Goal: Task Accomplishment & Management: Use online tool/utility

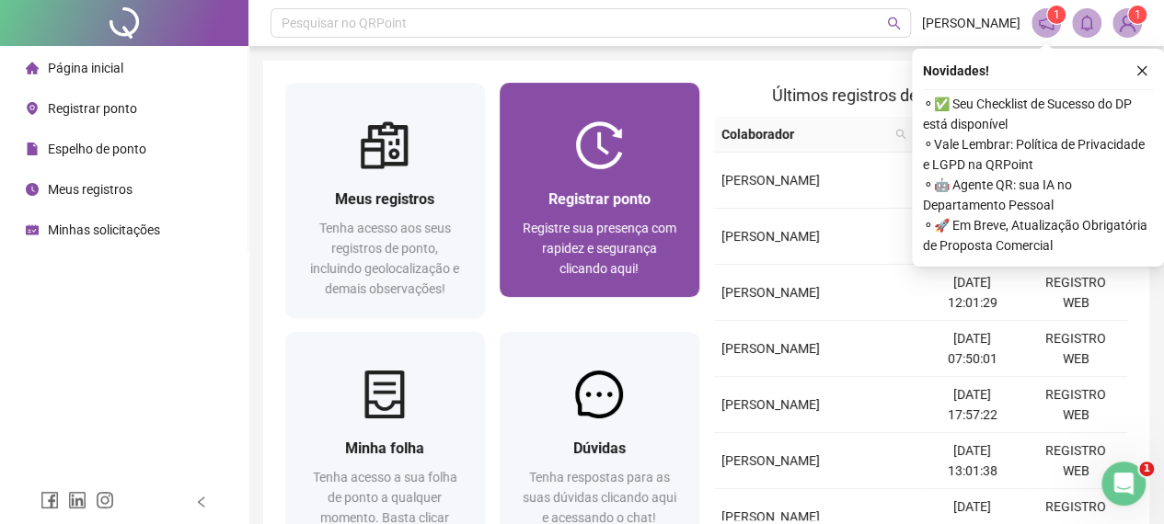
click at [673, 160] on div at bounding box center [599, 145] width 200 height 48
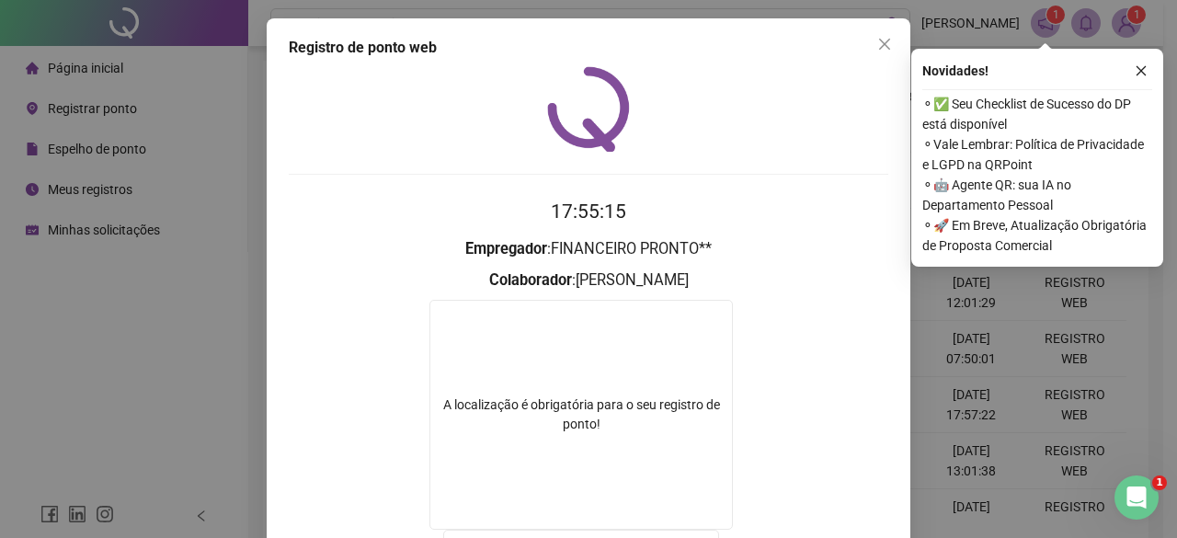
drag, startPoint x: 889, startPoint y: 49, endPoint x: 868, endPoint y: 58, distance: 22.2
click at [889, 49] on span "Close" at bounding box center [884, 44] width 29 height 15
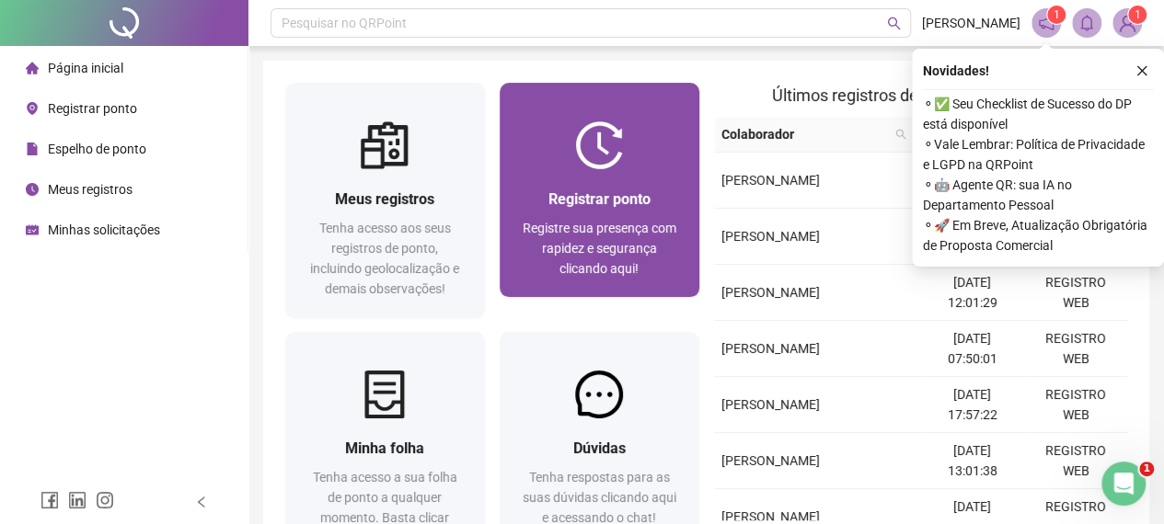
click at [566, 192] on span "Registrar ponto" at bounding box center [599, 198] width 102 height 17
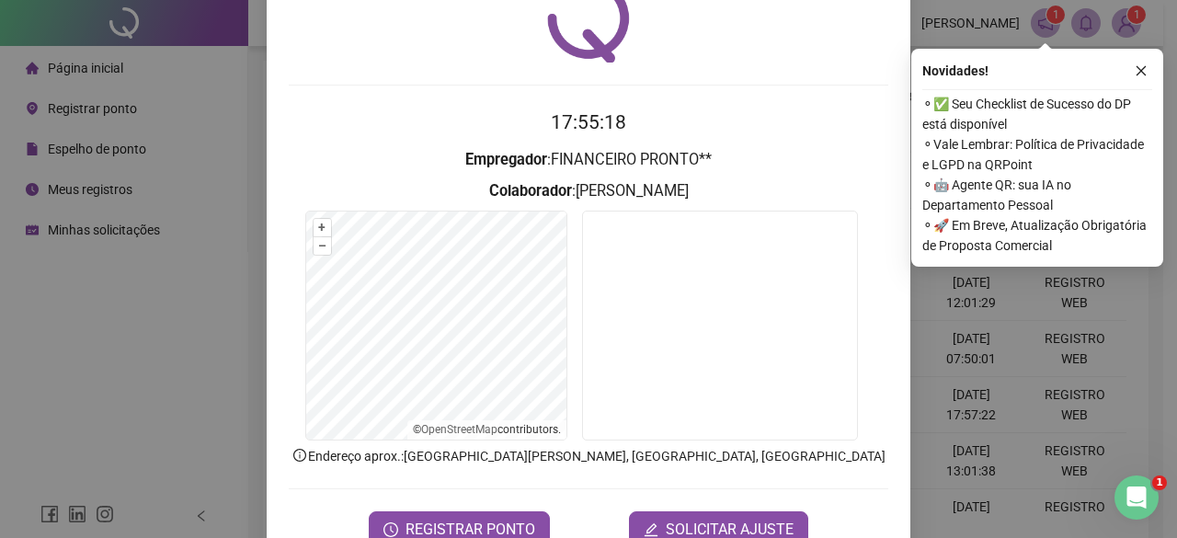
scroll to position [138, 0]
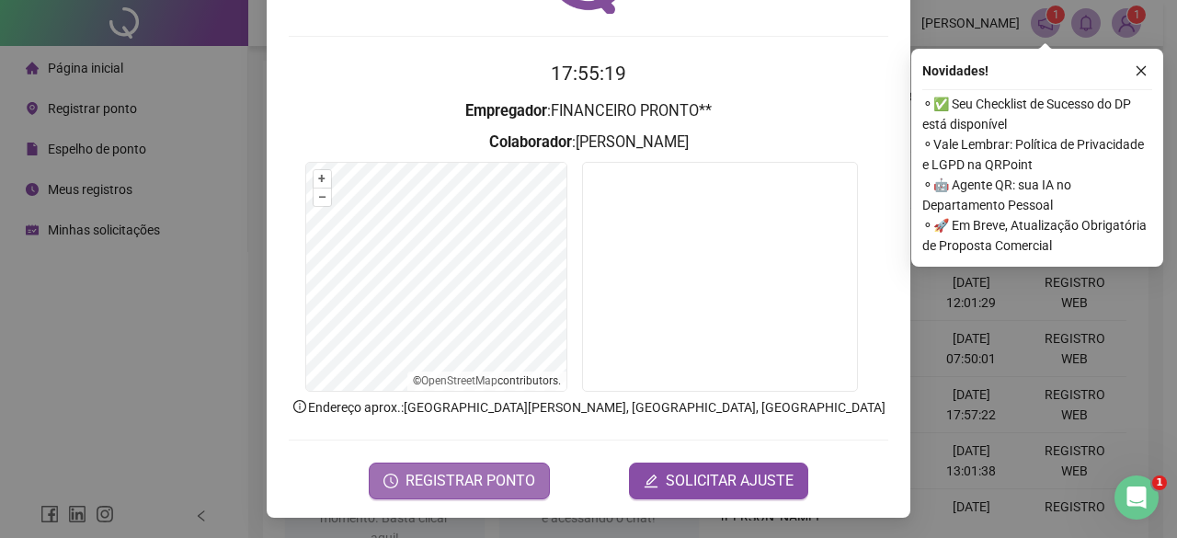
click at [442, 472] on span "REGISTRAR PONTO" at bounding box center [471, 481] width 130 height 22
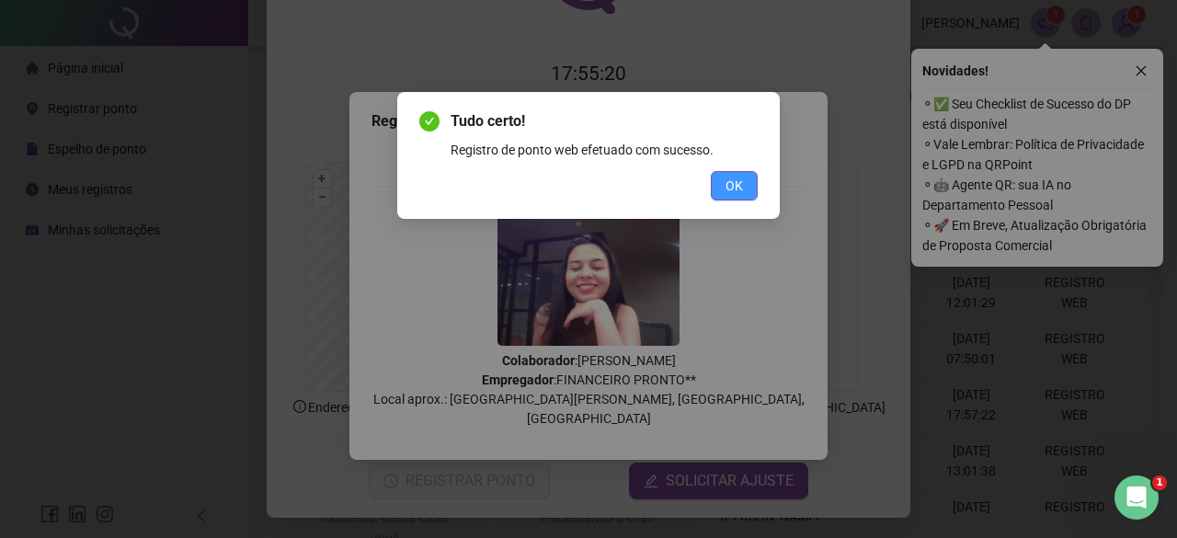
click at [729, 194] on button "OK" at bounding box center [734, 185] width 47 height 29
